Goal: Task Accomplishment & Management: Manage account settings

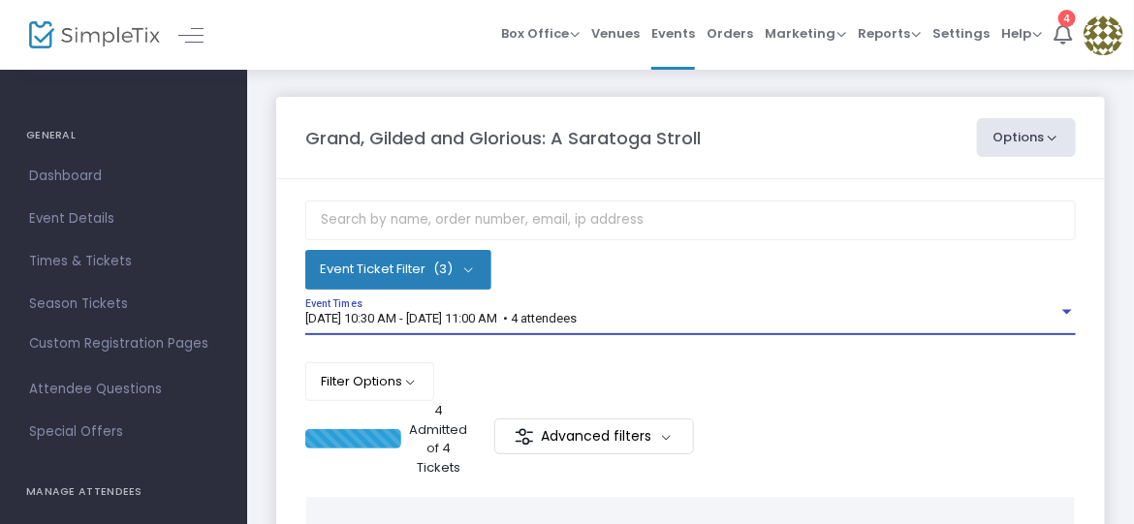
click at [1068, 305] on div at bounding box center [1067, 312] width 17 height 15
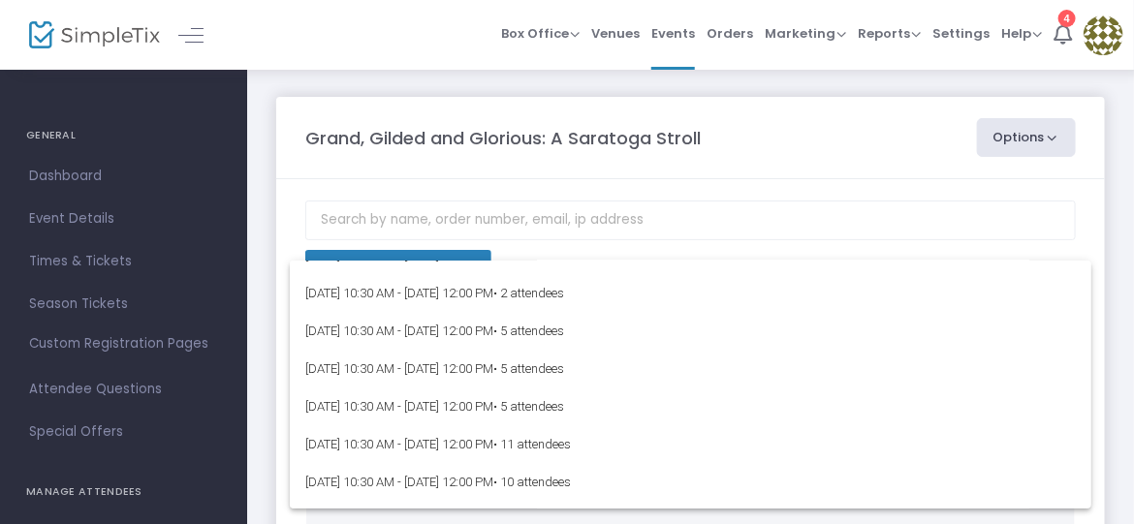
scroll to position [1648, 0]
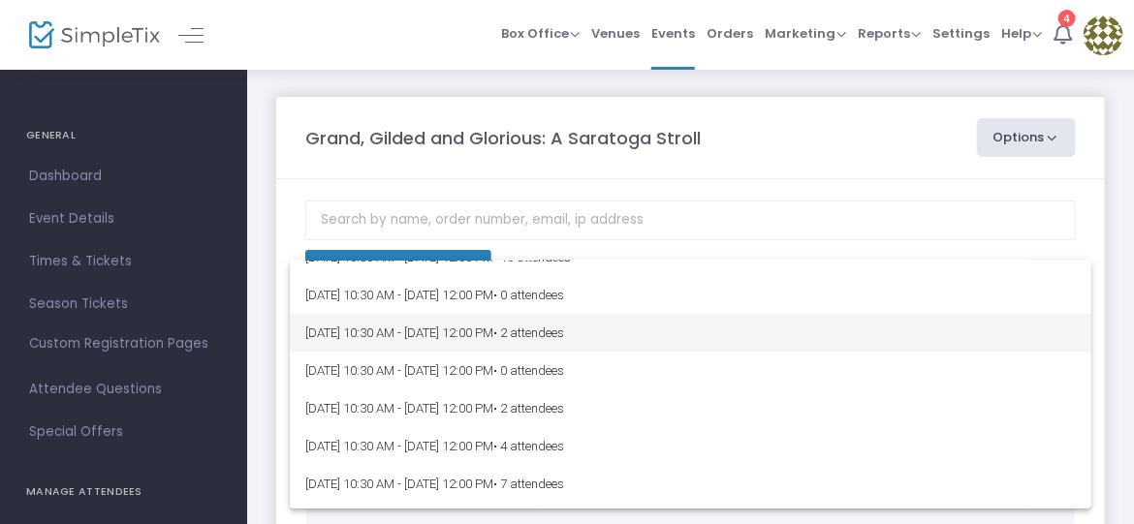
click at [432, 334] on span "[DATE] 10:30 AM - [DATE] 12:00 PM • 2 attendees" at bounding box center [690, 333] width 771 height 38
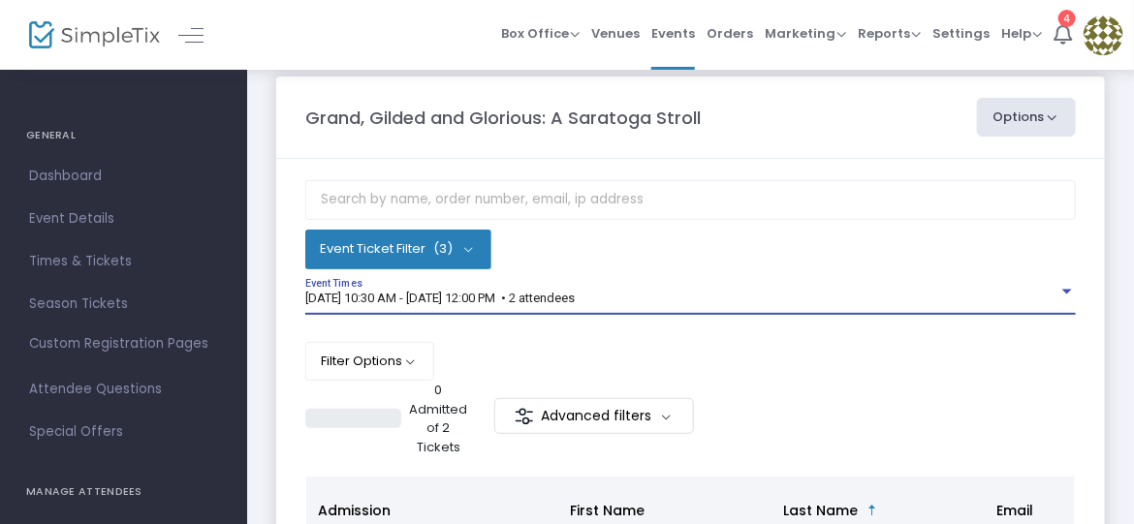
scroll to position [0, 0]
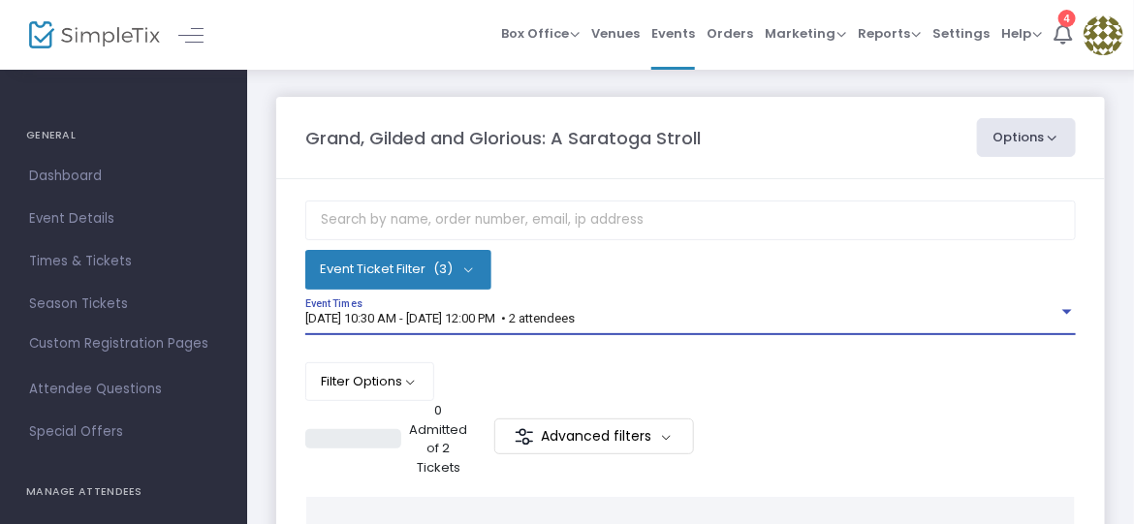
click at [1108, 32] on img at bounding box center [1104, 36] width 40 height 40
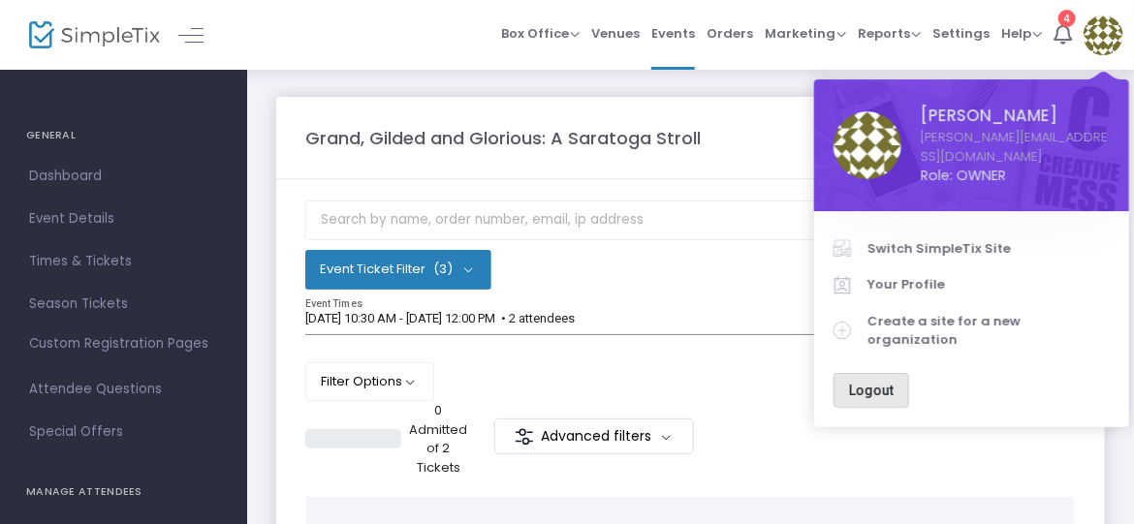
click at [876, 383] on span "Logout" at bounding box center [871, 391] width 45 height 16
